Goal: Information Seeking & Learning: Learn about a topic

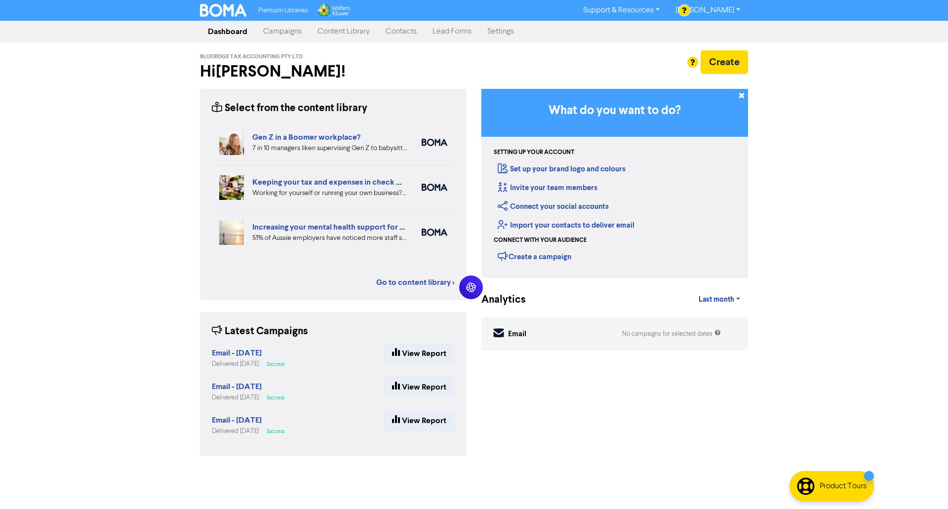
click at [329, 33] on link "Content Library" at bounding box center [344, 32] width 68 height 20
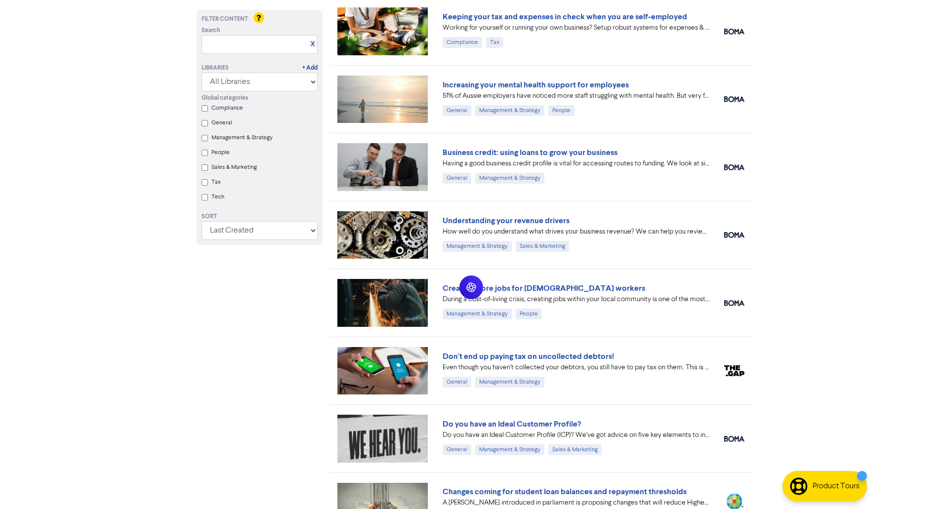
scroll to position [138, 0]
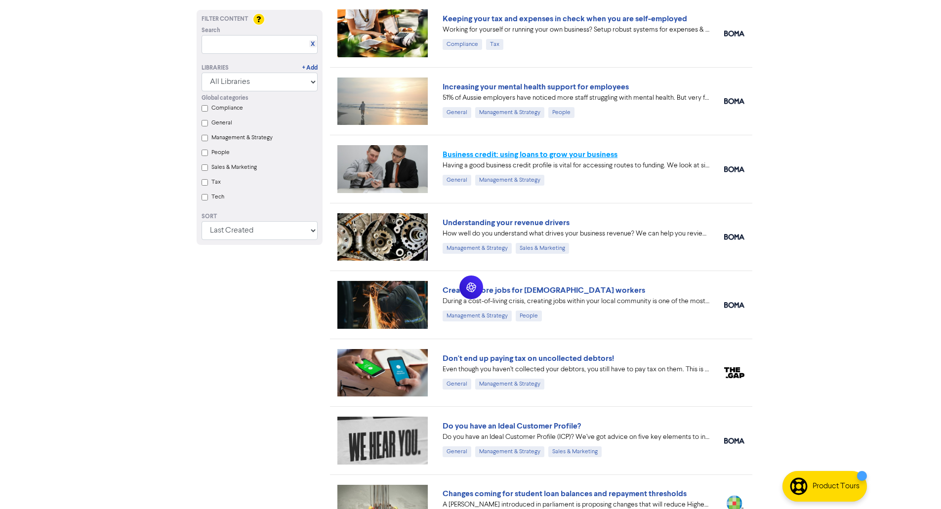
click at [522, 153] on link "Business credit: using loans to grow your business" at bounding box center [530, 155] width 175 height 10
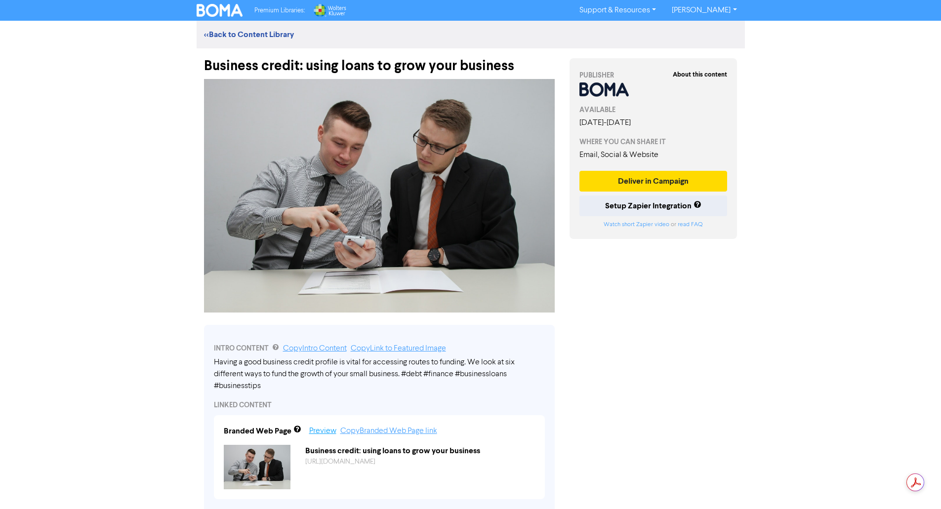
click at [325, 430] on link "Preview" at bounding box center [322, 431] width 27 height 8
click at [274, 37] on link "<< Back to Content Library" at bounding box center [249, 35] width 90 height 10
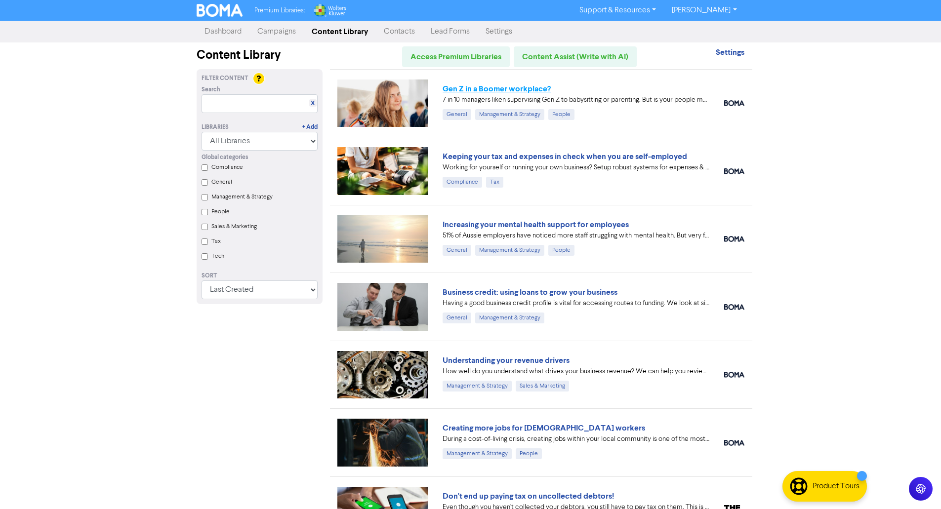
click at [462, 91] on link "Gen Z in a Boomer workplace?" at bounding box center [497, 89] width 108 height 10
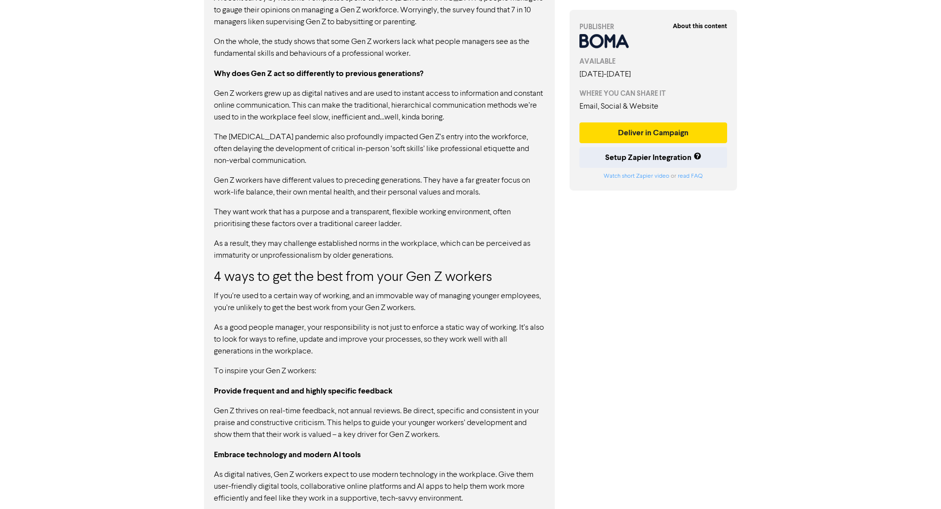
scroll to position [683, 0]
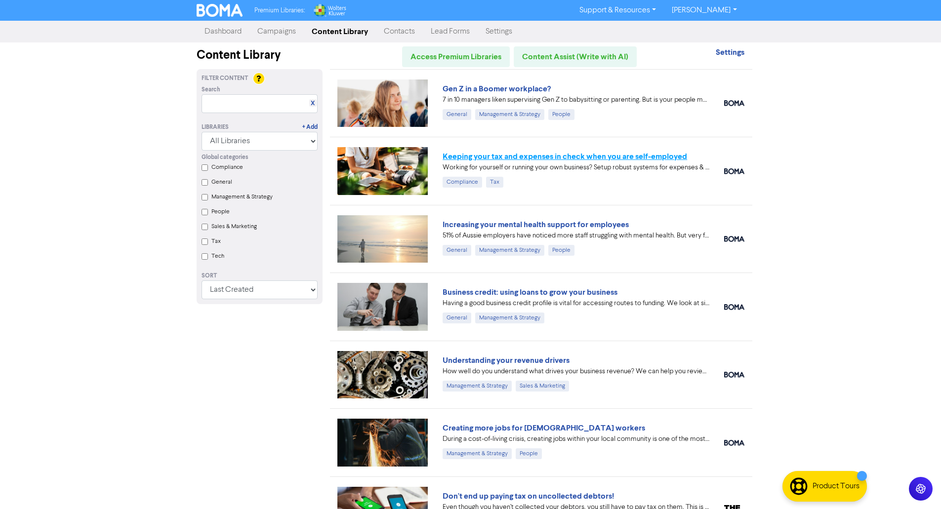
click at [491, 156] on link "Keeping your tax and expenses in check when you are self-employed" at bounding box center [565, 157] width 245 height 10
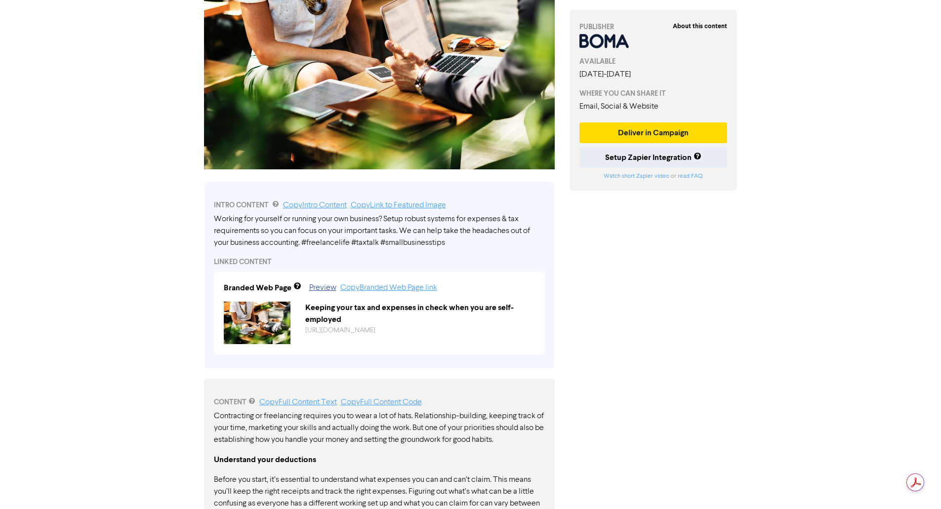
scroll to position [149, 0]
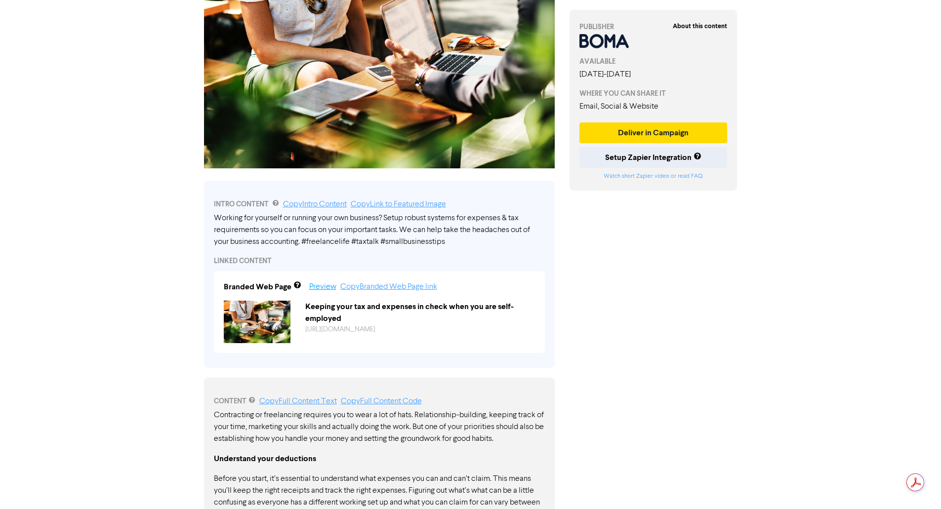
click at [325, 287] on link "Preview" at bounding box center [322, 287] width 27 height 8
